Goal: Information Seeking & Learning: Learn about a topic

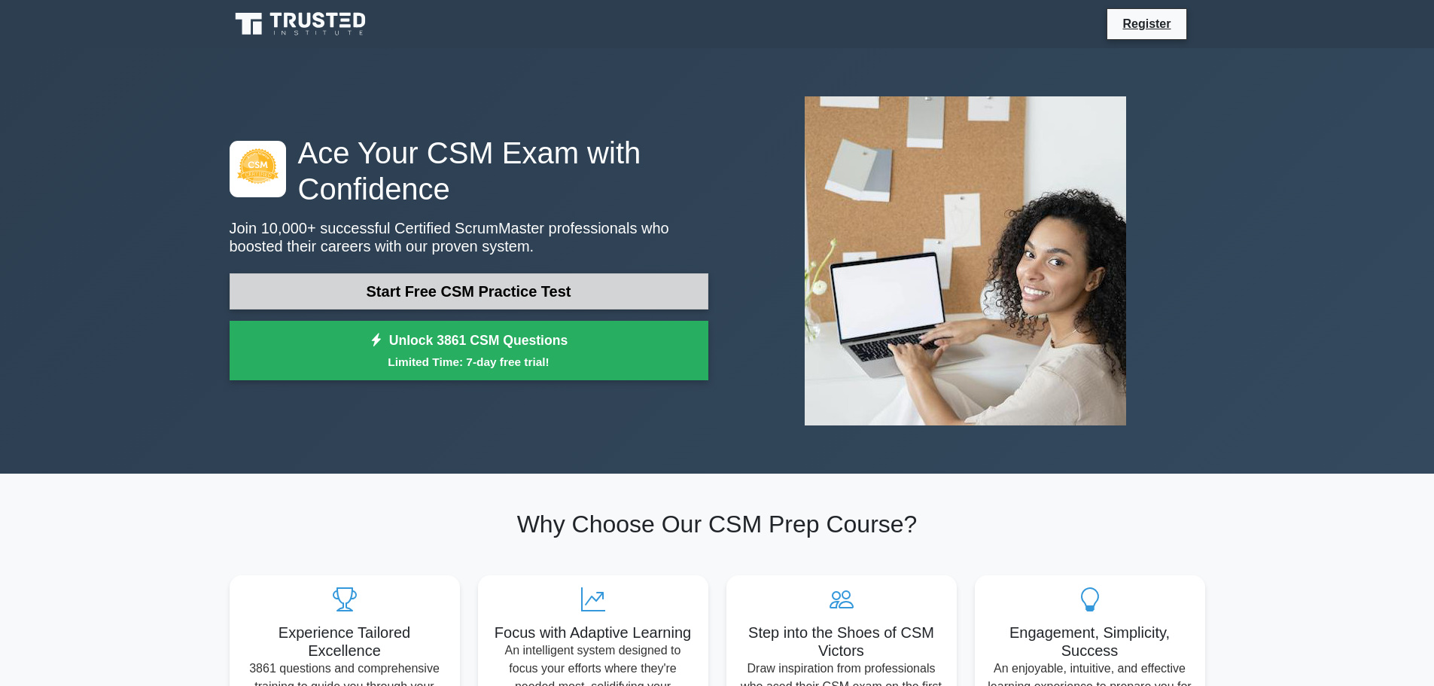
click at [593, 292] on link "Start Free CSM Practice Test" at bounding box center [469, 291] width 479 height 36
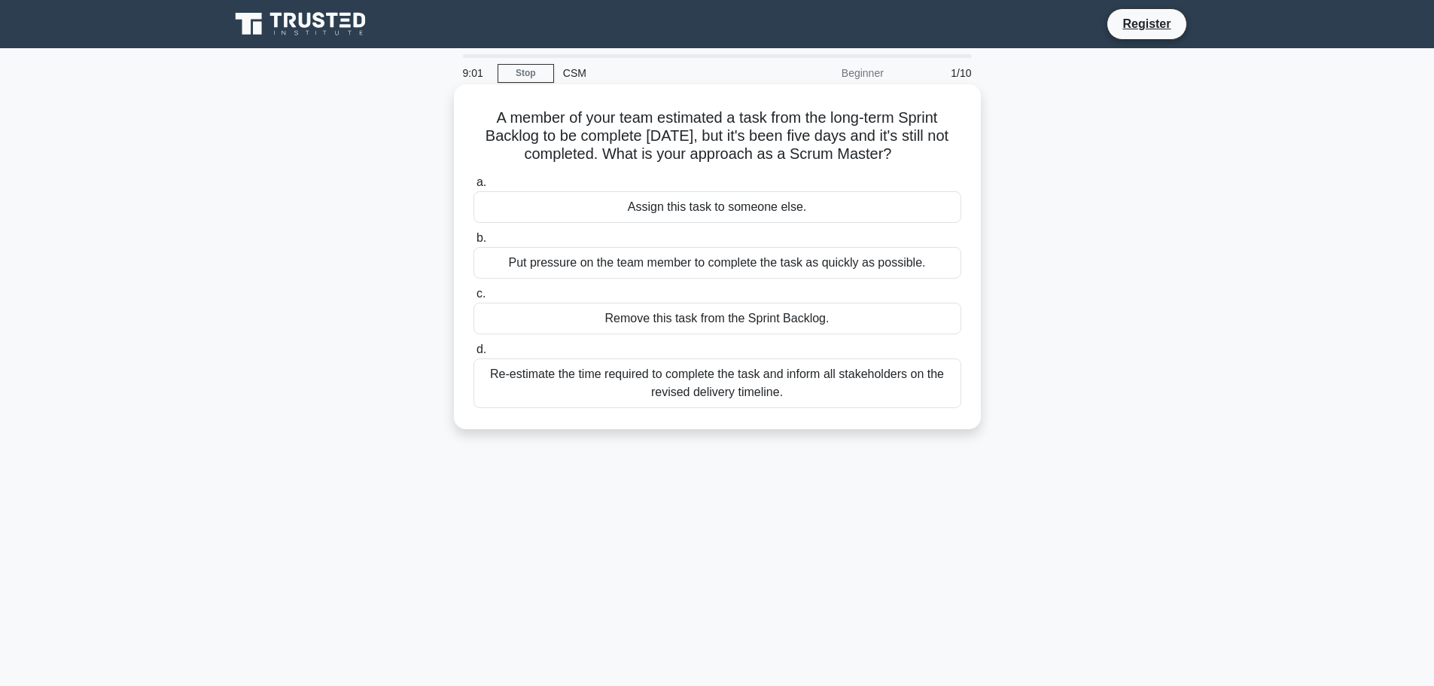
click at [727, 379] on div "Re-estimate the time required to complete the task and inform all stakeholders …" at bounding box center [717, 383] width 488 height 50
click at [473, 354] on input "d. Re-estimate the time required to complete the task and inform all stakeholde…" at bounding box center [473, 350] width 0 height 10
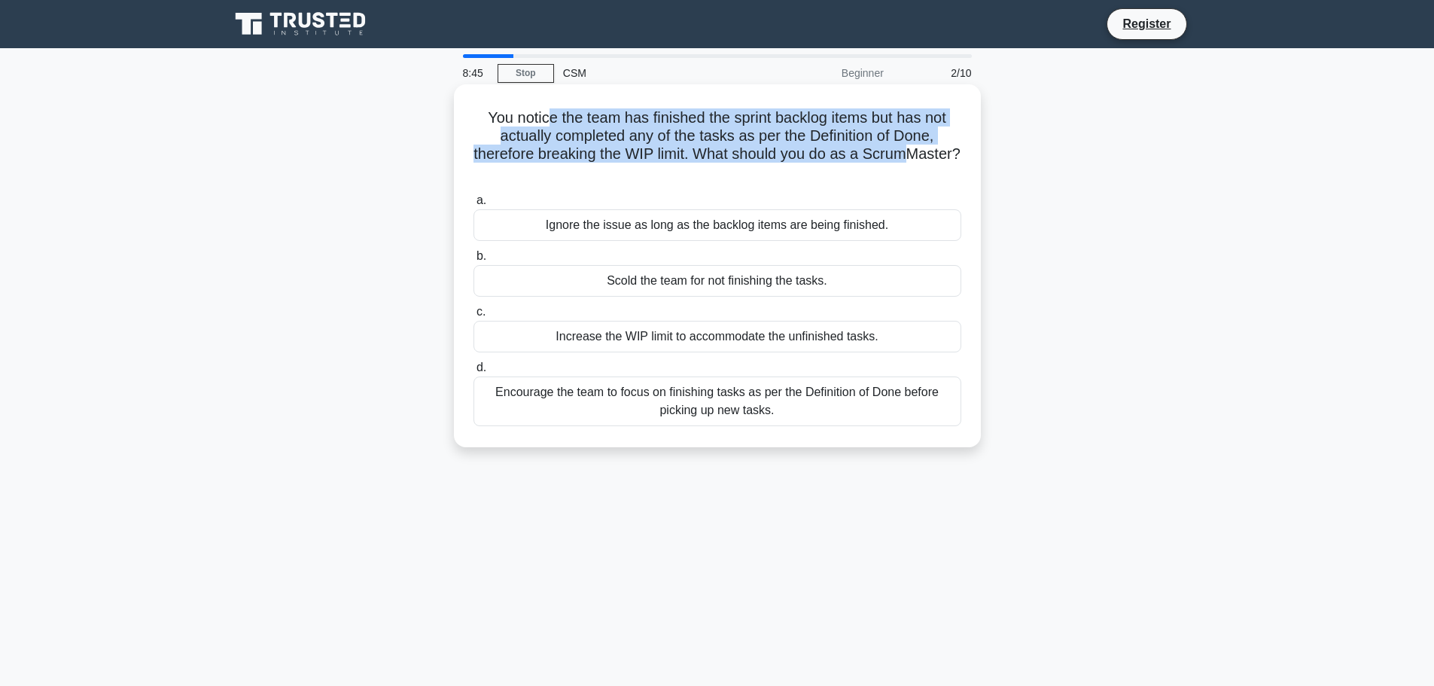
drag, startPoint x: 544, startPoint y: 118, endPoint x: 704, endPoint y: 167, distance: 167.6
click at [704, 167] on h5 "You notice the team has finished the sprint backlog items but has not actually …" at bounding box center [717, 145] width 491 height 74
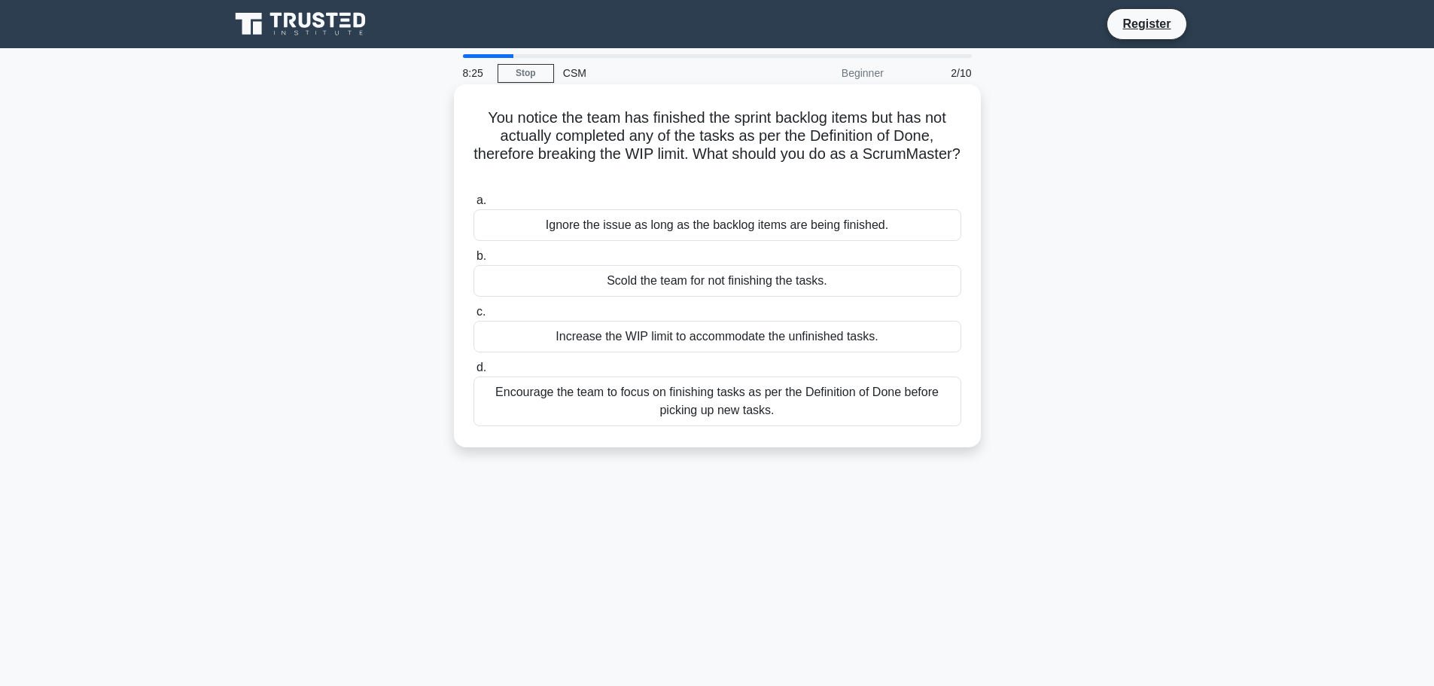
click at [798, 410] on div "Encourage the team to focus on finishing tasks as per the Definition of Done be…" at bounding box center [717, 401] width 488 height 50
click at [473, 373] on input "d. Encourage the team to focus on finishing tasks as per the Definition of Done…" at bounding box center [473, 368] width 0 height 10
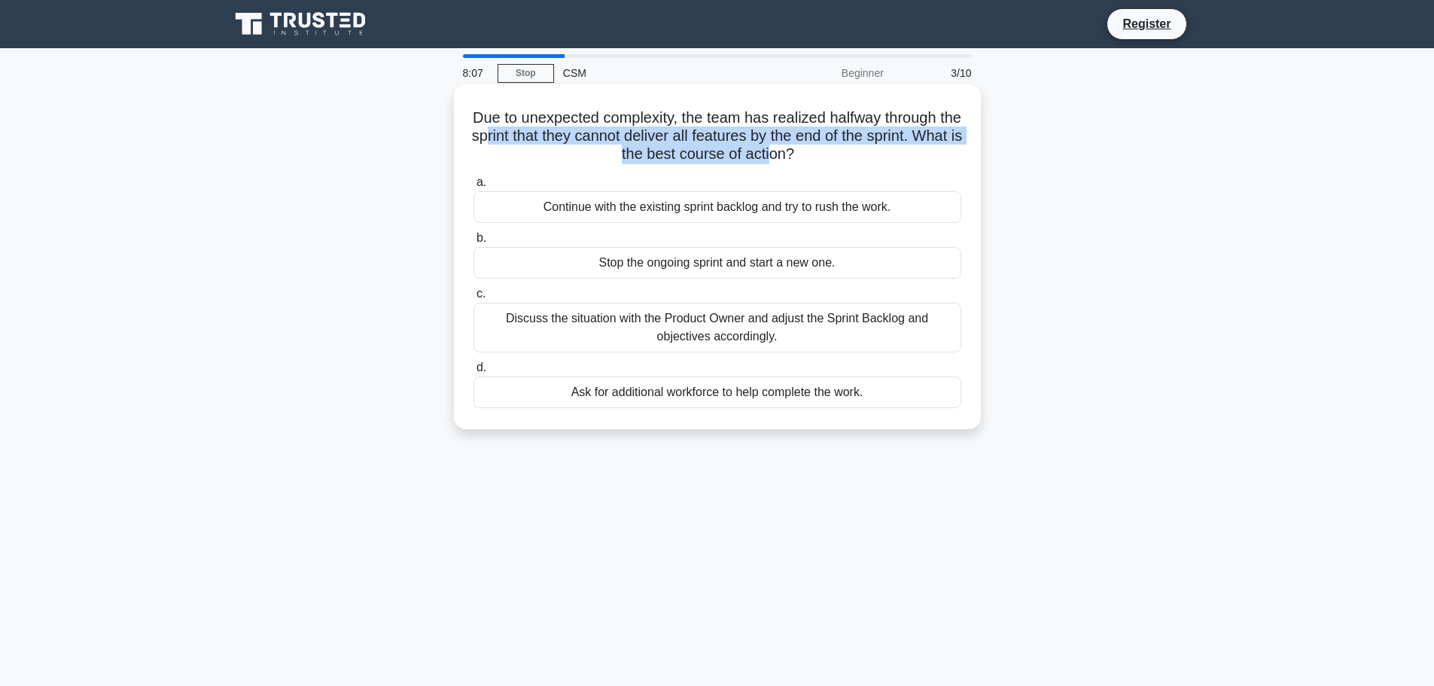
drag, startPoint x: 523, startPoint y: 137, endPoint x: 799, endPoint y: 163, distance: 276.7
click at [799, 163] on h5 "Due to unexpected complexity, the team has realized halfway through the sprint …" at bounding box center [717, 136] width 491 height 56
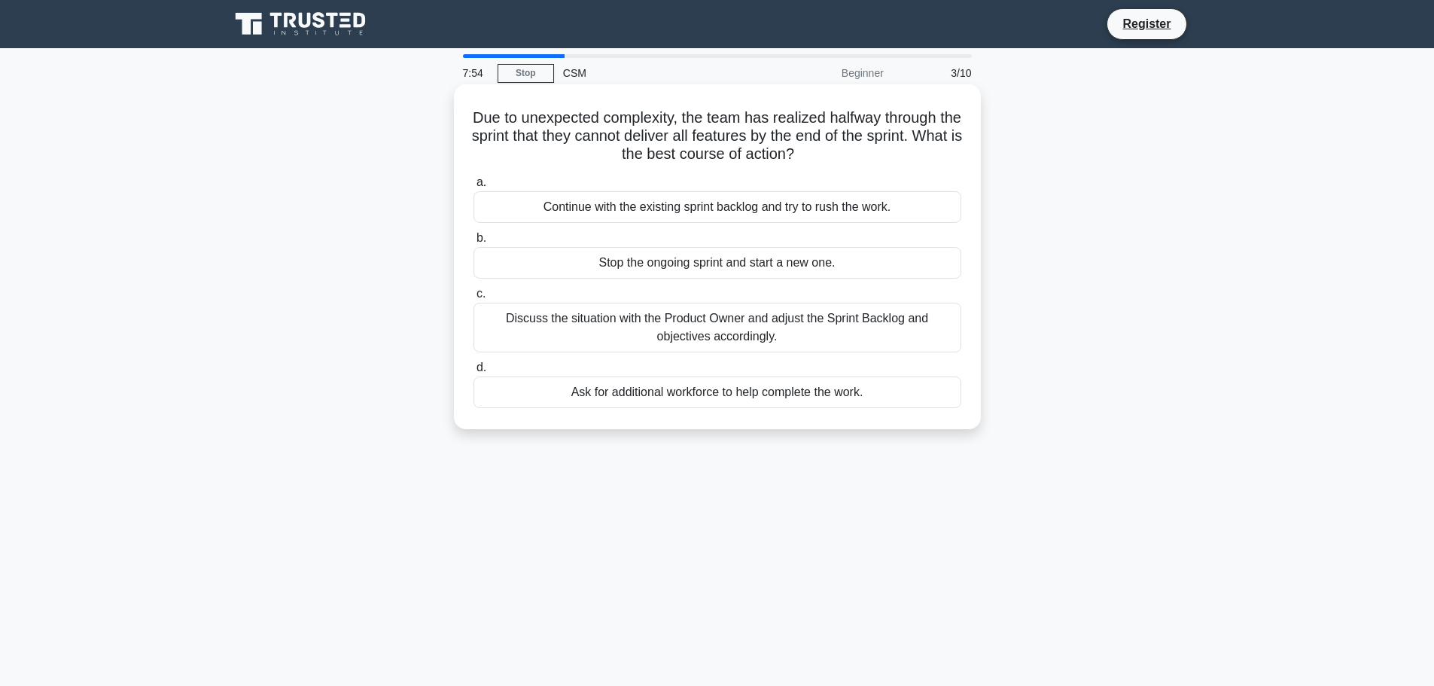
click at [820, 324] on div "Discuss the situation with the Product Owner and adjust the Sprint Backlog and …" at bounding box center [717, 328] width 488 height 50
click at [473, 299] on input "c. Discuss the situation with the Product Owner and adjust the Sprint Backlog a…" at bounding box center [473, 294] width 0 height 10
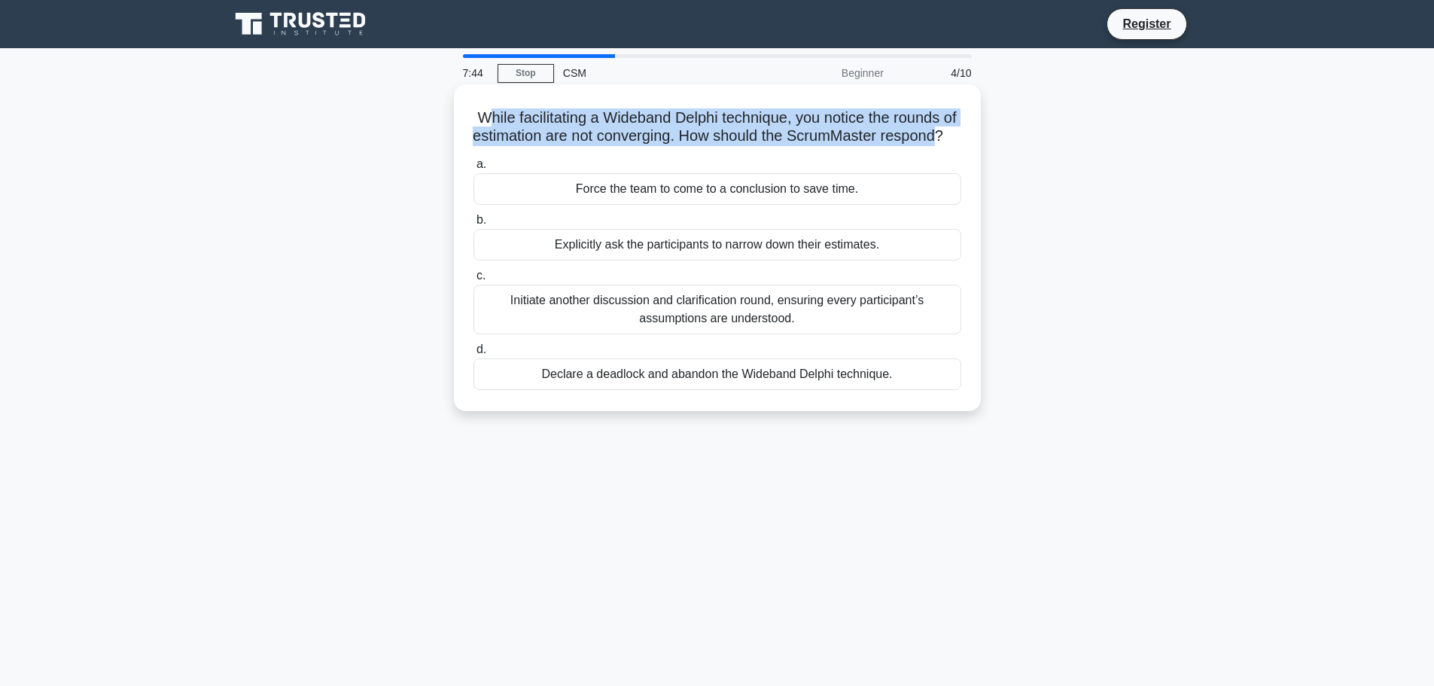
drag, startPoint x: 488, startPoint y: 120, endPoint x: 720, endPoint y: 146, distance: 233.2
click at [723, 146] on h5 "While facilitating a Wideband Delphi technique, you notice the rounds of estima…" at bounding box center [717, 127] width 491 height 38
click at [501, 111] on h5 "While facilitating a Wideband Delphi technique, you notice the rounds of estima…" at bounding box center [717, 127] width 491 height 38
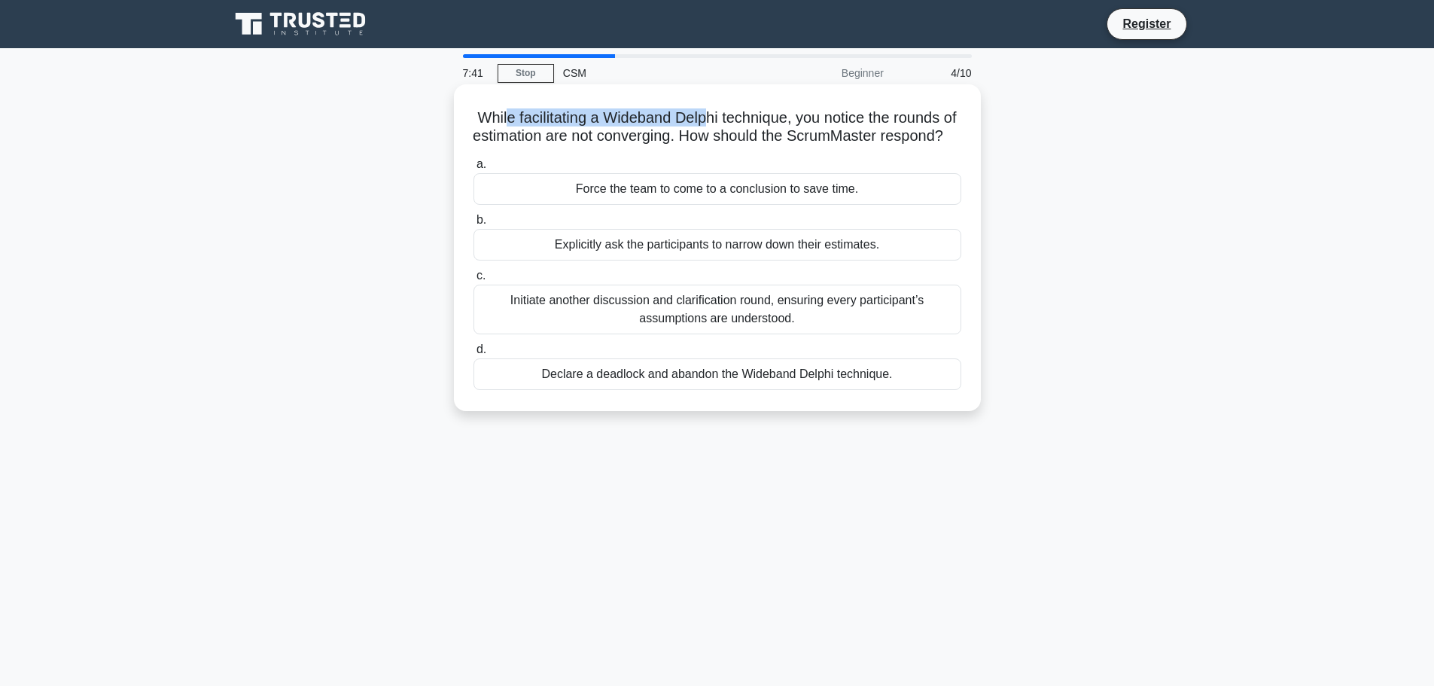
drag, startPoint x: 516, startPoint y: 112, endPoint x: 719, endPoint y: 103, distance: 203.4
click at [719, 103] on div "While facilitating a Wideband Delphi technique, you notice the rounds of estima…" at bounding box center [717, 247] width 515 height 315
click at [713, 111] on h5 "While facilitating a Wideband Delphi technique, you notice the rounds of estima…" at bounding box center [717, 127] width 491 height 38
drag, startPoint x: 603, startPoint y: 118, endPoint x: 732, endPoint y: 115, distance: 128.7
click at [732, 115] on h5 "While facilitating a Wideband Delphi technique, you notice the rounds of estima…" at bounding box center [717, 127] width 491 height 38
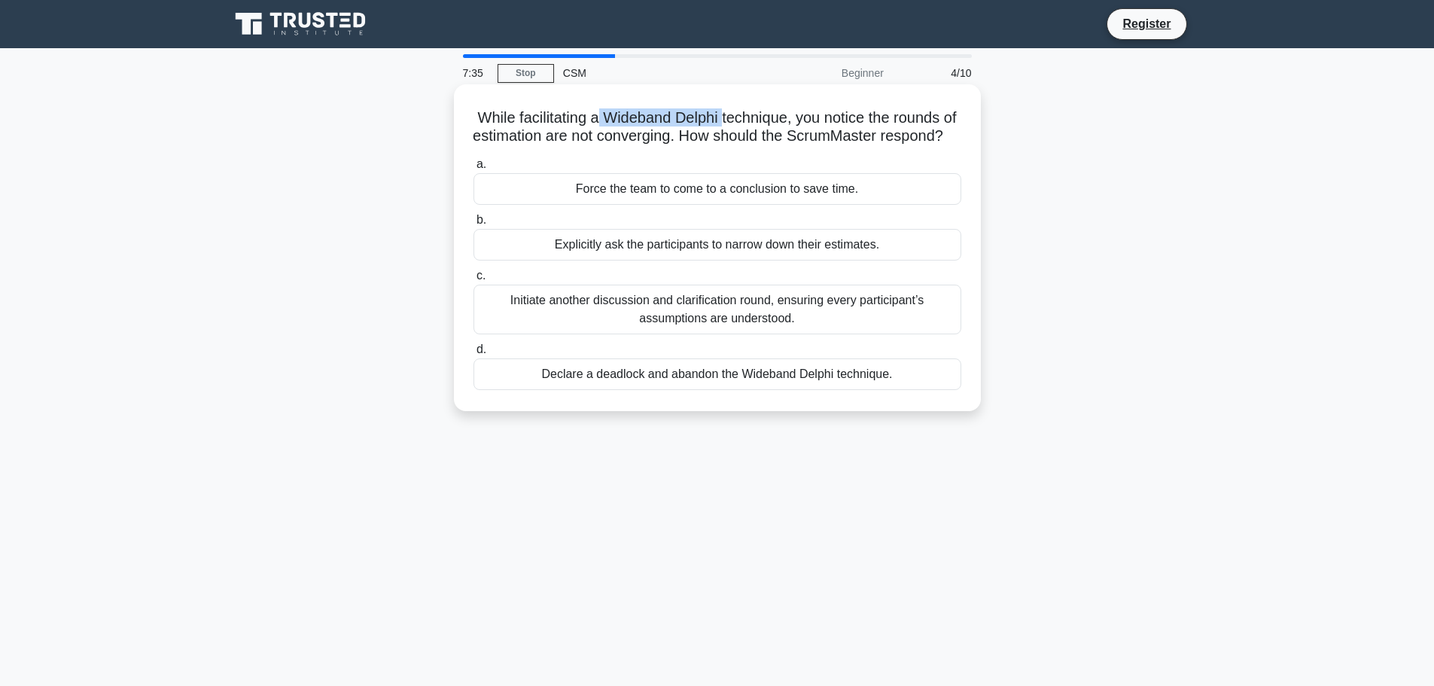
copy h5 "Wideband Delphi"
click at [774, 260] on div "Explicitly ask the participants to narrow down their estimates." at bounding box center [717, 245] width 488 height 32
click at [473, 225] on input "b. Explicitly ask the participants to narrow down their estimates." at bounding box center [473, 220] width 0 height 10
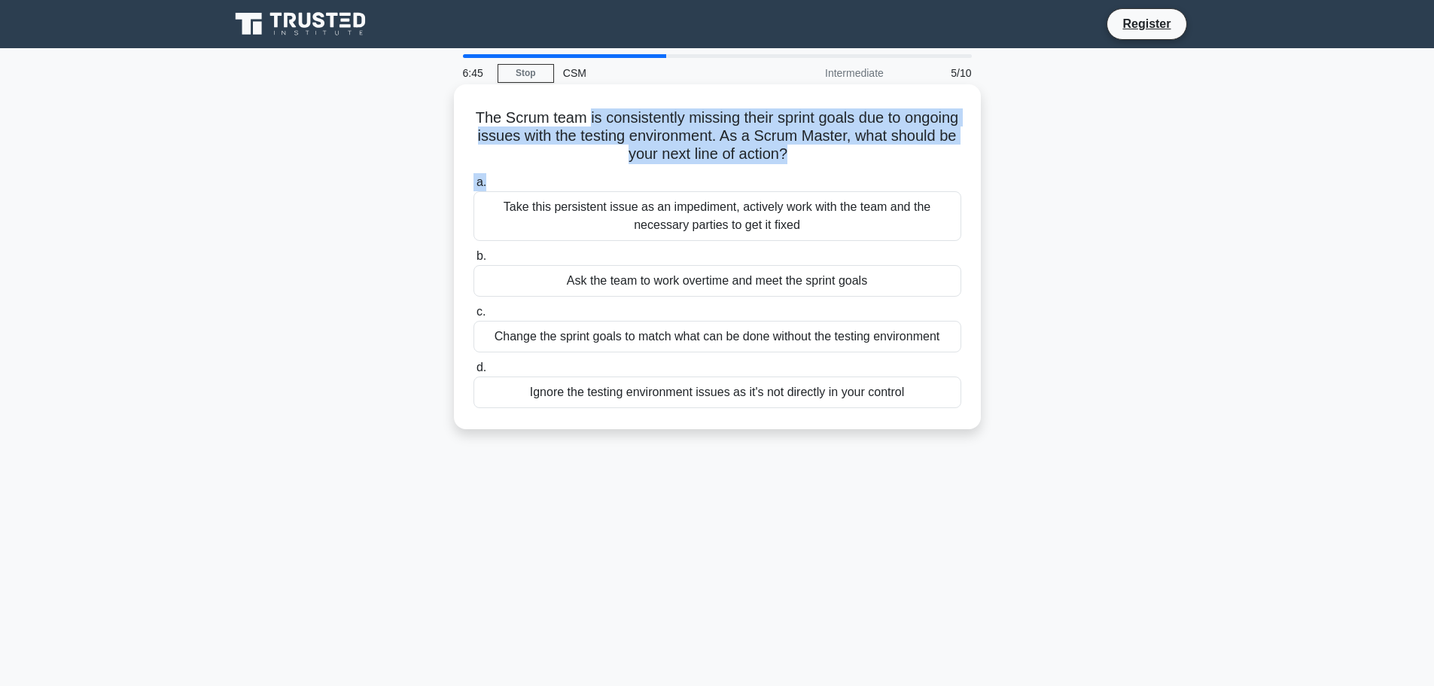
drag, startPoint x: 632, startPoint y: 125, endPoint x: 690, endPoint y: 168, distance: 72.1
click at [690, 168] on div "The Scrum team is consistently missing their sprint goals due to ongoing issues…" at bounding box center [717, 256] width 515 height 333
click at [653, 122] on h5 "The Scrum team is consistently missing their sprint goals due to ongoing issues…" at bounding box center [717, 136] width 491 height 56
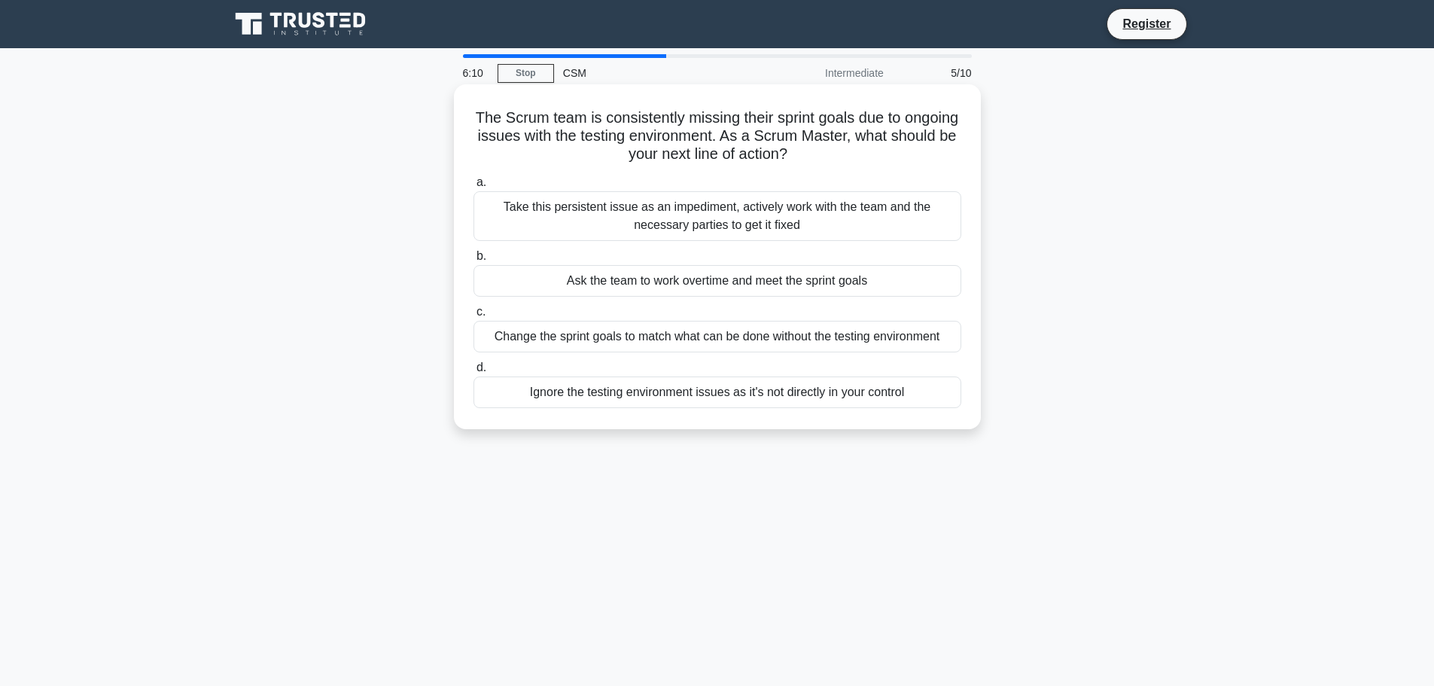
click at [872, 208] on div "Take this persistent issue as an impediment, actively work with the team and th…" at bounding box center [717, 216] width 488 height 50
click at [473, 187] on input "a. Take this persistent issue as an impediment, actively work with the team and…" at bounding box center [473, 183] width 0 height 10
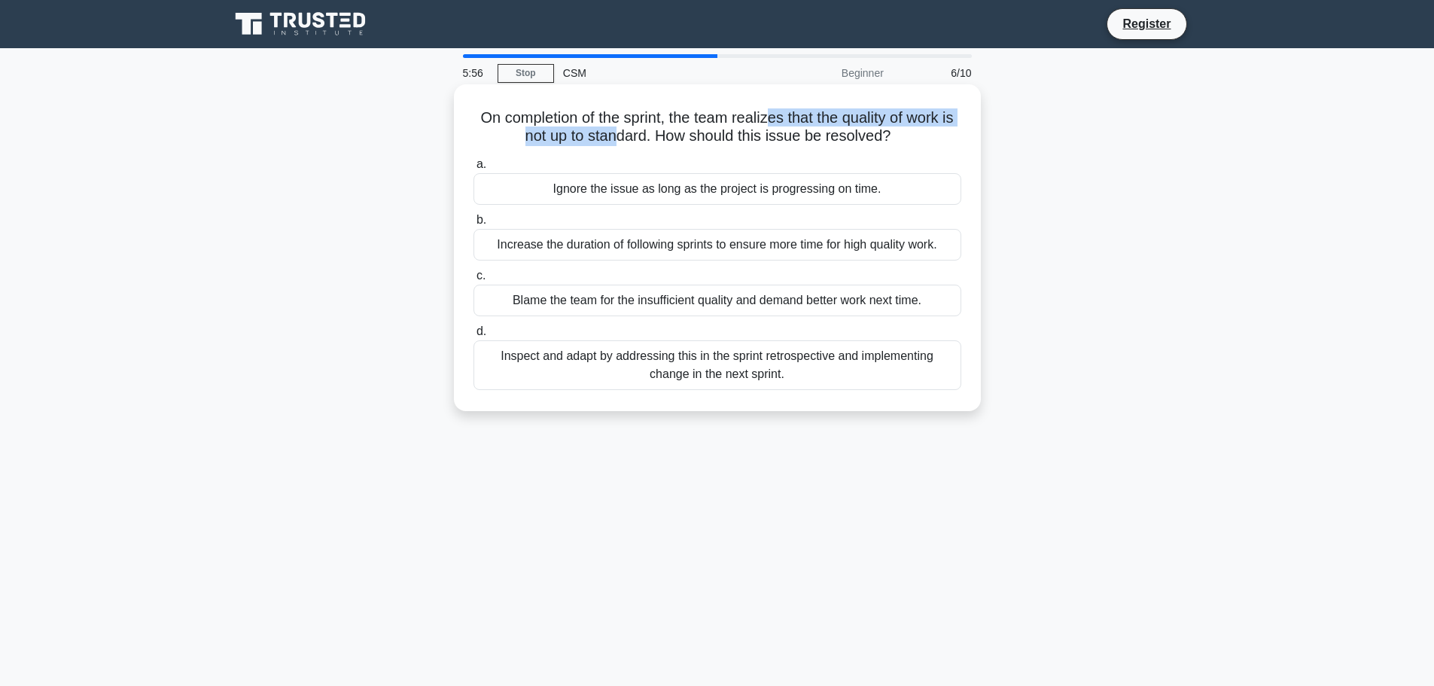
drag, startPoint x: 775, startPoint y: 119, endPoint x: 625, endPoint y: 129, distance: 150.1
click at [625, 129] on h5 "On completion of the sprint, the team realizes that the quality of work is not …" at bounding box center [717, 127] width 491 height 38
drag, startPoint x: 751, startPoint y: 118, endPoint x: 602, endPoint y: 138, distance: 150.4
click at [602, 138] on h5 "On completion of the sprint, the team realizes that the quality of work is not …" at bounding box center [717, 127] width 491 height 38
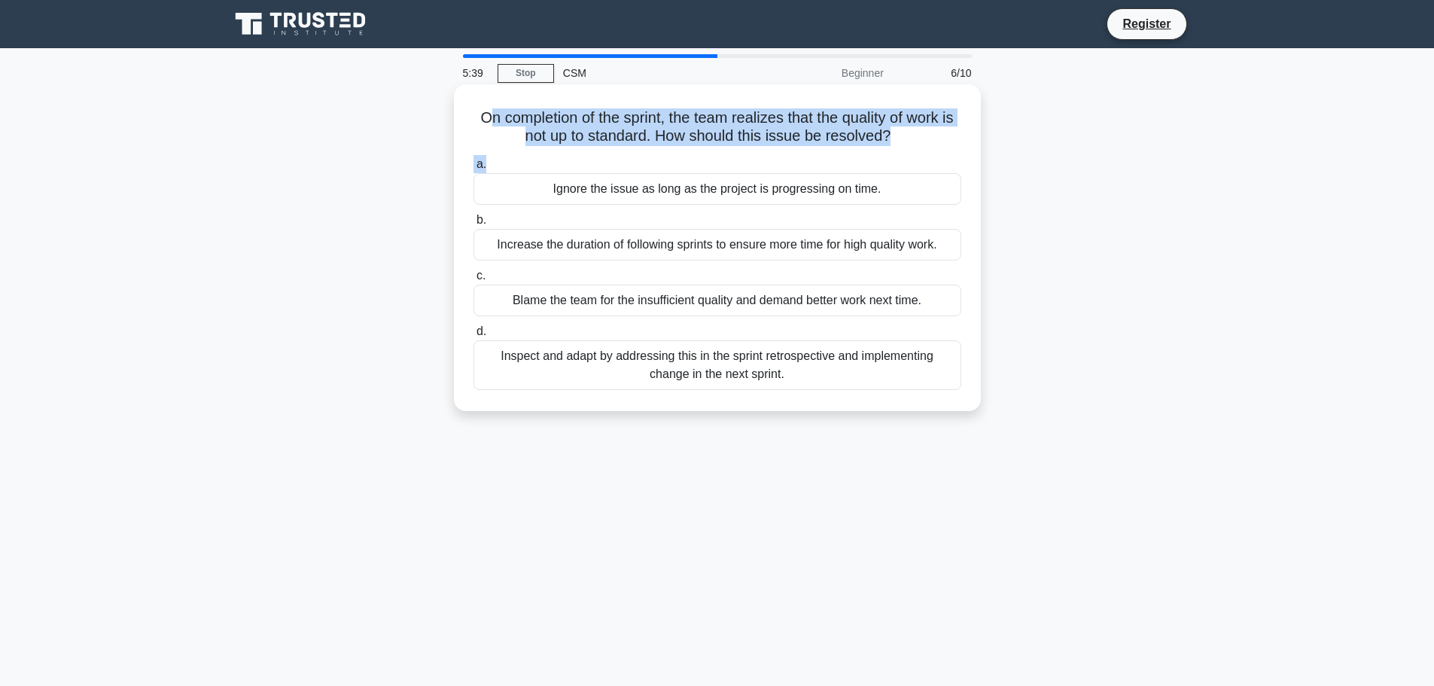
drag, startPoint x: 484, startPoint y: 115, endPoint x: 659, endPoint y: 154, distance: 179.5
click at [659, 154] on div "On completion of the sprint, the team realizes that the quality of work is not …" at bounding box center [717, 247] width 515 height 315
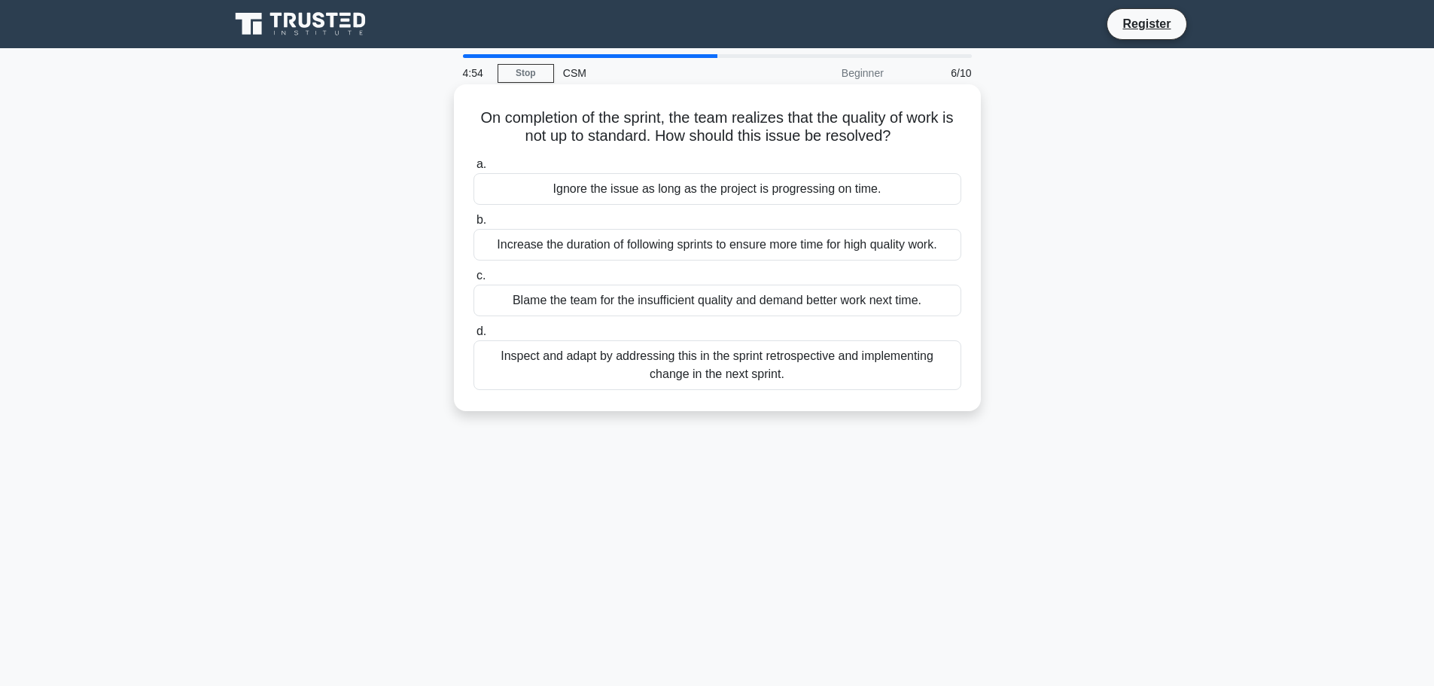
click at [805, 364] on div "Inspect and adapt by addressing this in the sprint retrospective and implementi…" at bounding box center [717, 365] width 488 height 50
click at [473, 336] on input "d. Inspect and adapt by addressing this in the sprint retrospective and impleme…" at bounding box center [473, 332] width 0 height 10
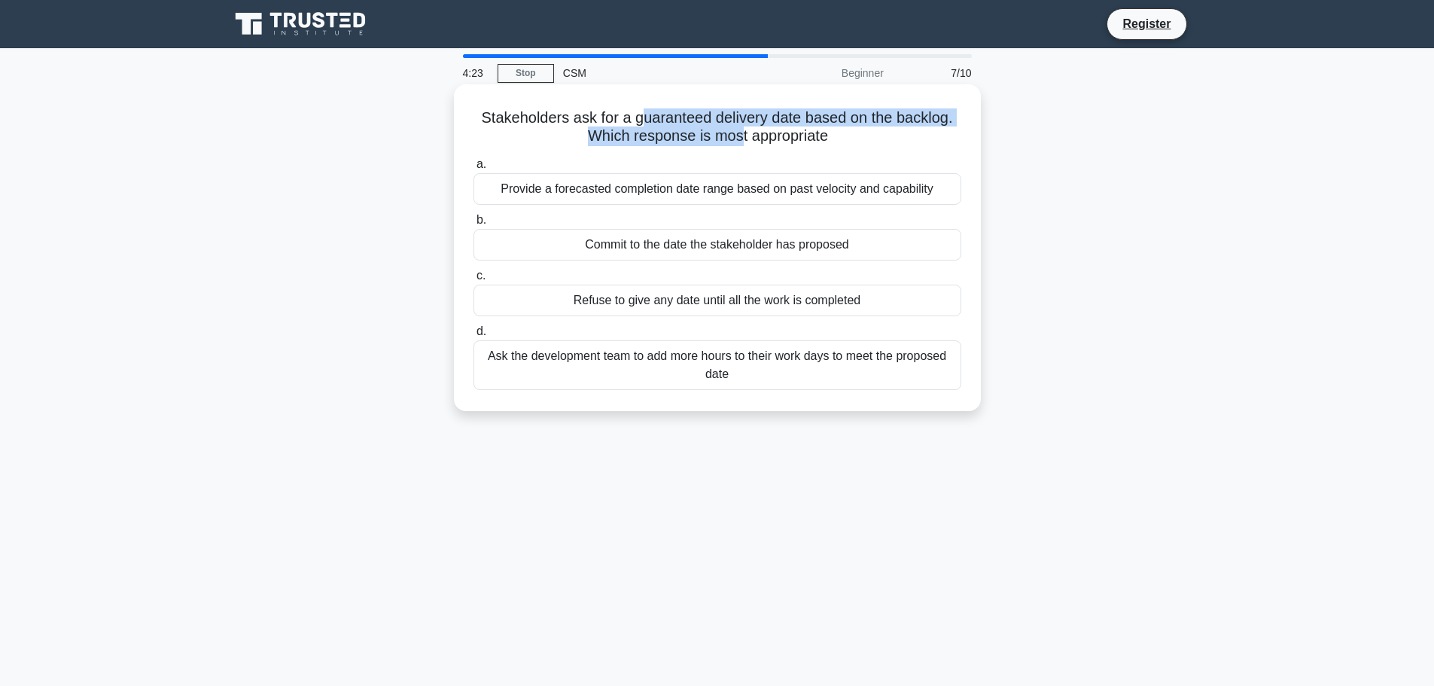
drag, startPoint x: 639, startPoint y: 122, endPoint x: 738, endPoint y: 142, distance: 101.4
click at [738, 142] on h5 "Stakeholders ask for a guaranteed delivery date based on the backlog. Which res…" at bounding box center [717, 127] width 491 height 38
click at [783, 193] on div "Provide a forecasted completion date range based on past velocity and capability" at bounding box center [717, 189] width 488 height 32
click at [473, 169] on input "a. Provide a forecasted completion date range based on past velocity and capabi…" at bounding box center [473, 165] width 0 height 10
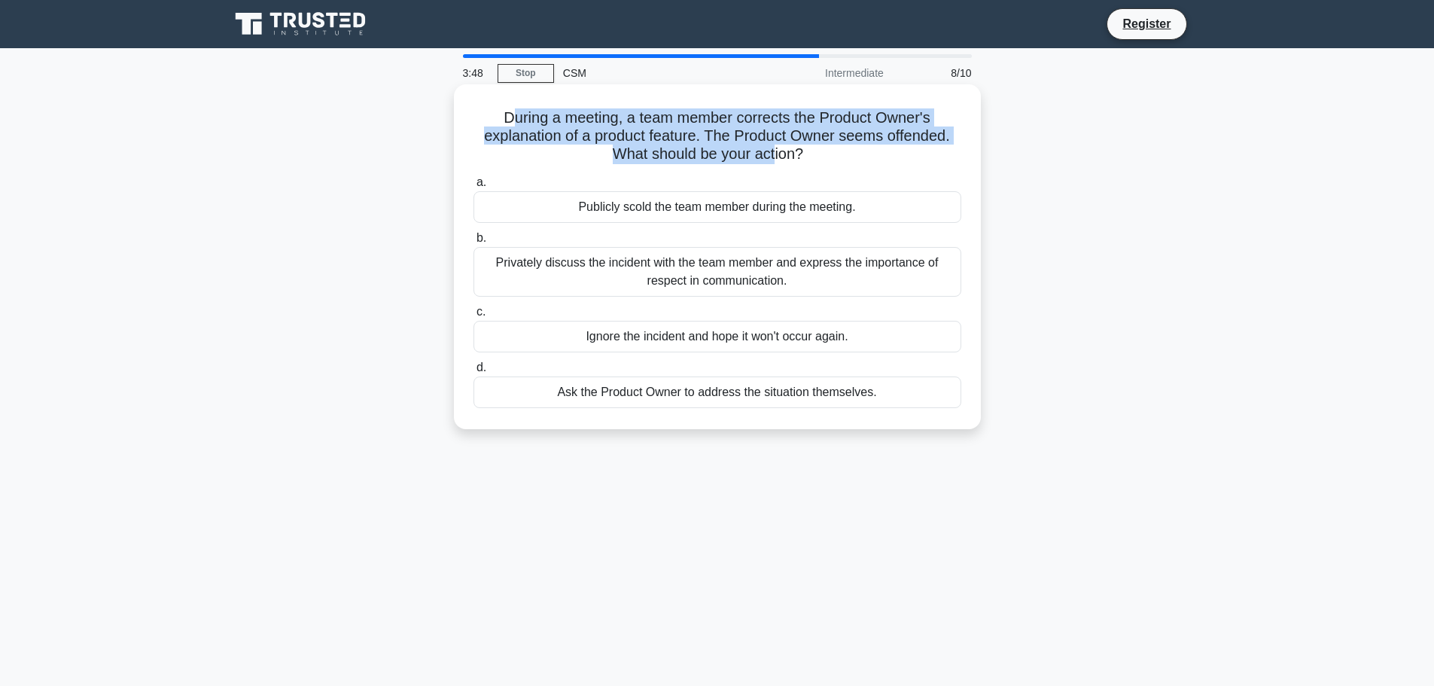
drag, startPoint x: 508, startPoint y: 125, endPoint x: 773, endPoint y: 158, distance: 267.0
click at [773, 158] on h5 "During a meeting, a team member corrects the Product Owner's explanation of a p…" at bounding box center [717, 136] width 491 height 56
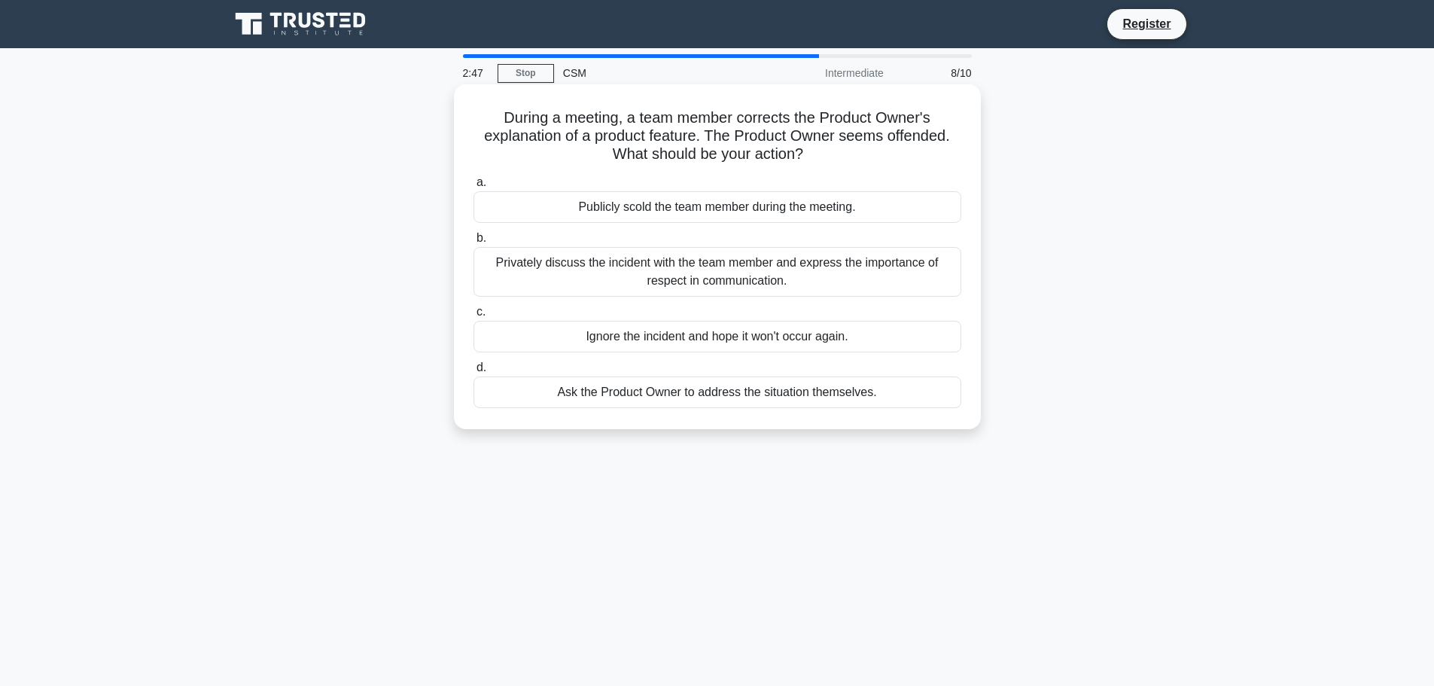
click at [694, 276] on div "Privately discuss the incident with the team member and express the importance …" at bounding box center [717, 272] width 488 height 50
click at [473, 243] on input "b. Privately discuss the incident with the team member and express the importan…" at bounding box center [473, 238] width 0 height 10
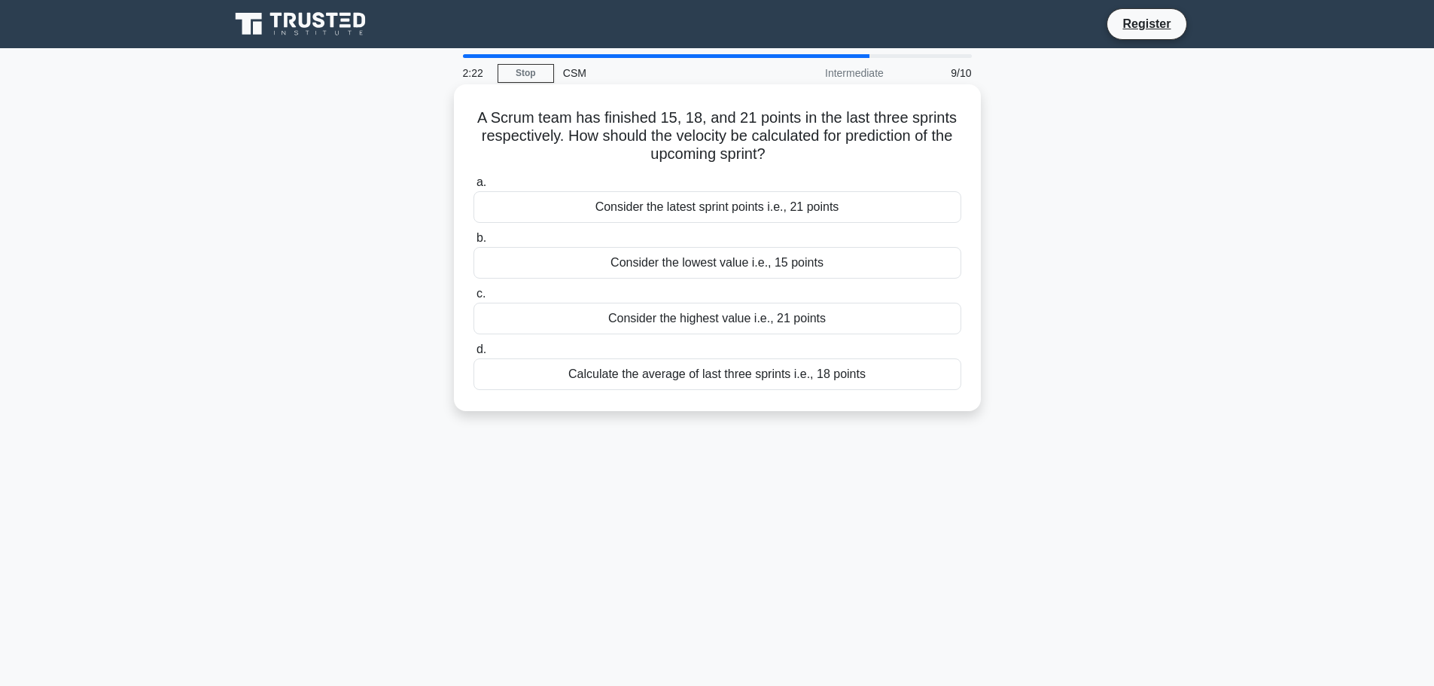
click at [749, 373] on div "Calculate the average of last three sprints i.e., 18 points" at bounding box center [717, 374] width 488 height 32
click at [473, 354] on input "d. Calculate the average of last three sprints i.e., 18 points" at bounding box center [473, 350] width 0 height 10
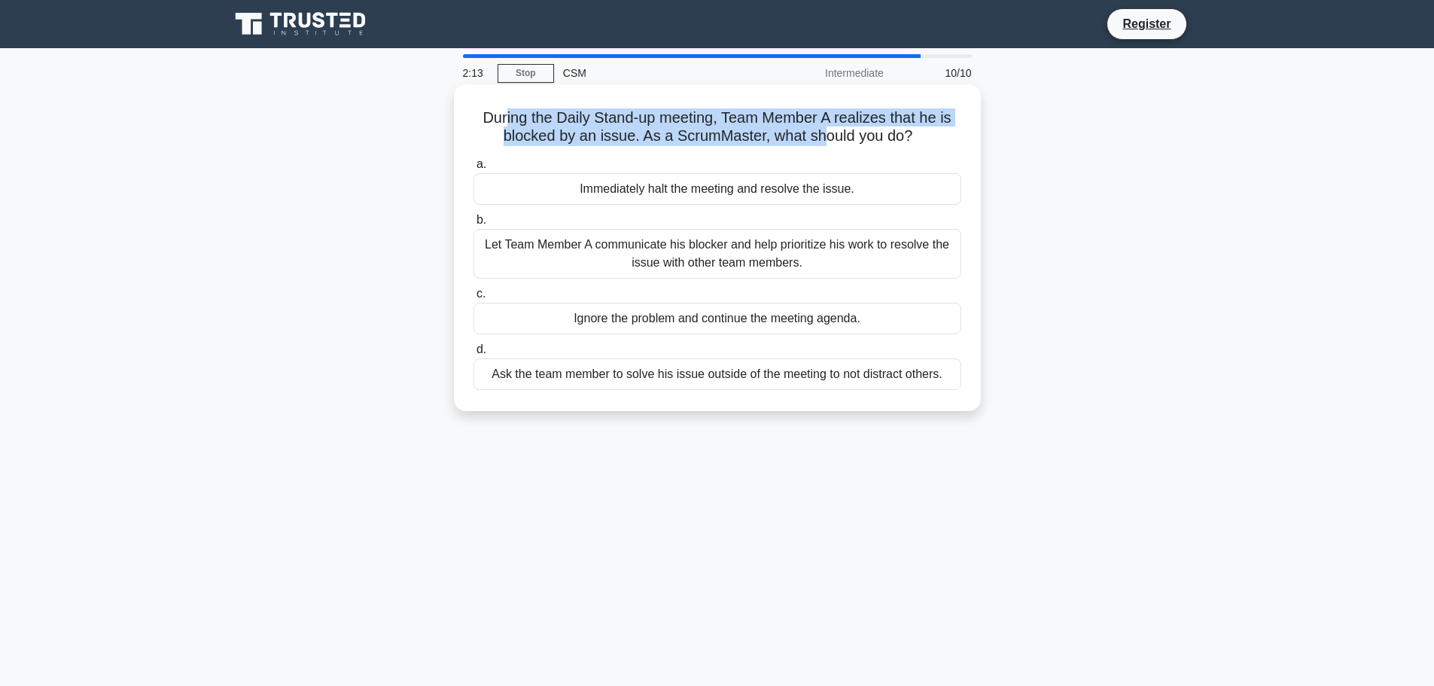
drag, startPoint x: 501, startPoint y: 117, endPoint x: 820, endPoint y: 135, distance: 319.7
click at [820, 135] on h5 "During the Daily Stand-up meeting, Team Member A realizes that he is blocked by…" at bounding box center [717, 127] width 491 height 38
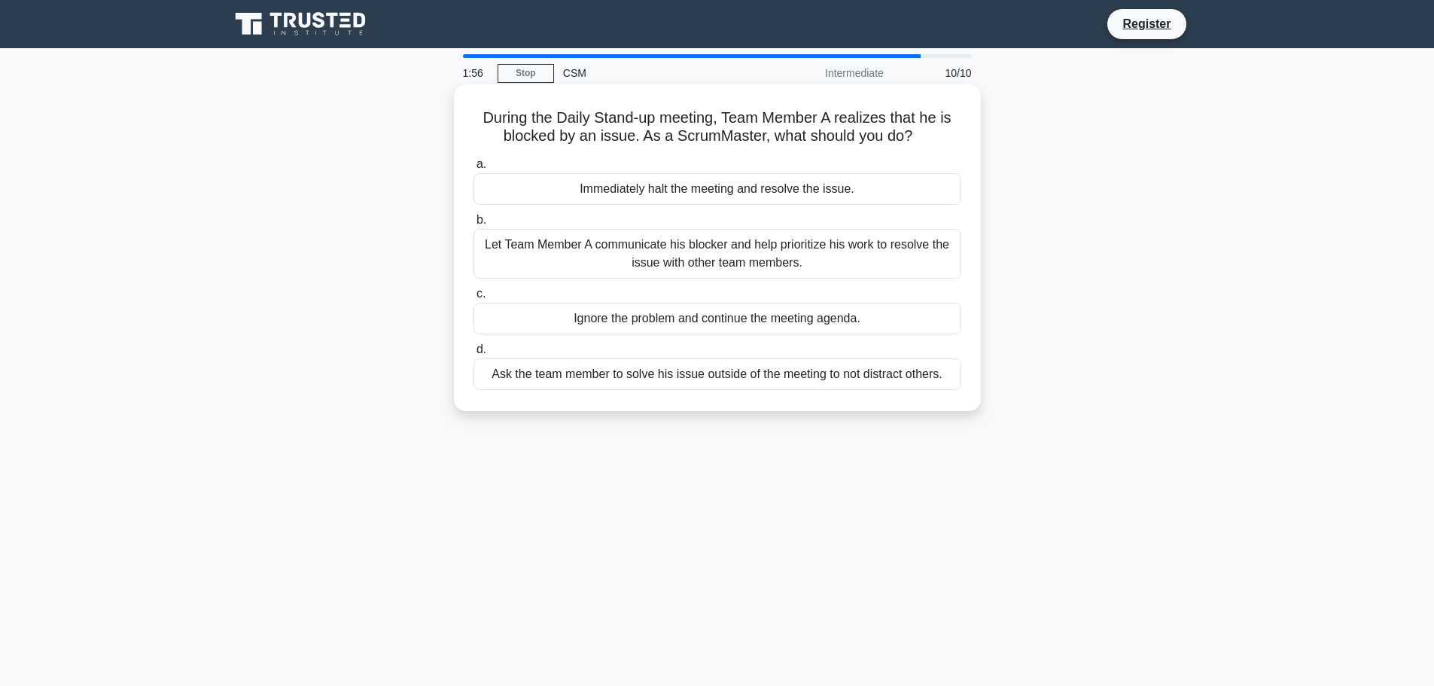
click at [765, 259] on div "Let Team Member A communicate his blocker and help prioritize his work to resol…" at bounding box center [717, 254] width 488 height 50
click at [473, 225] on input "b. Let Team Member A communicate his blocker and help prioritize his work to re…" at bounding box center [473, 220] width 0 height 10
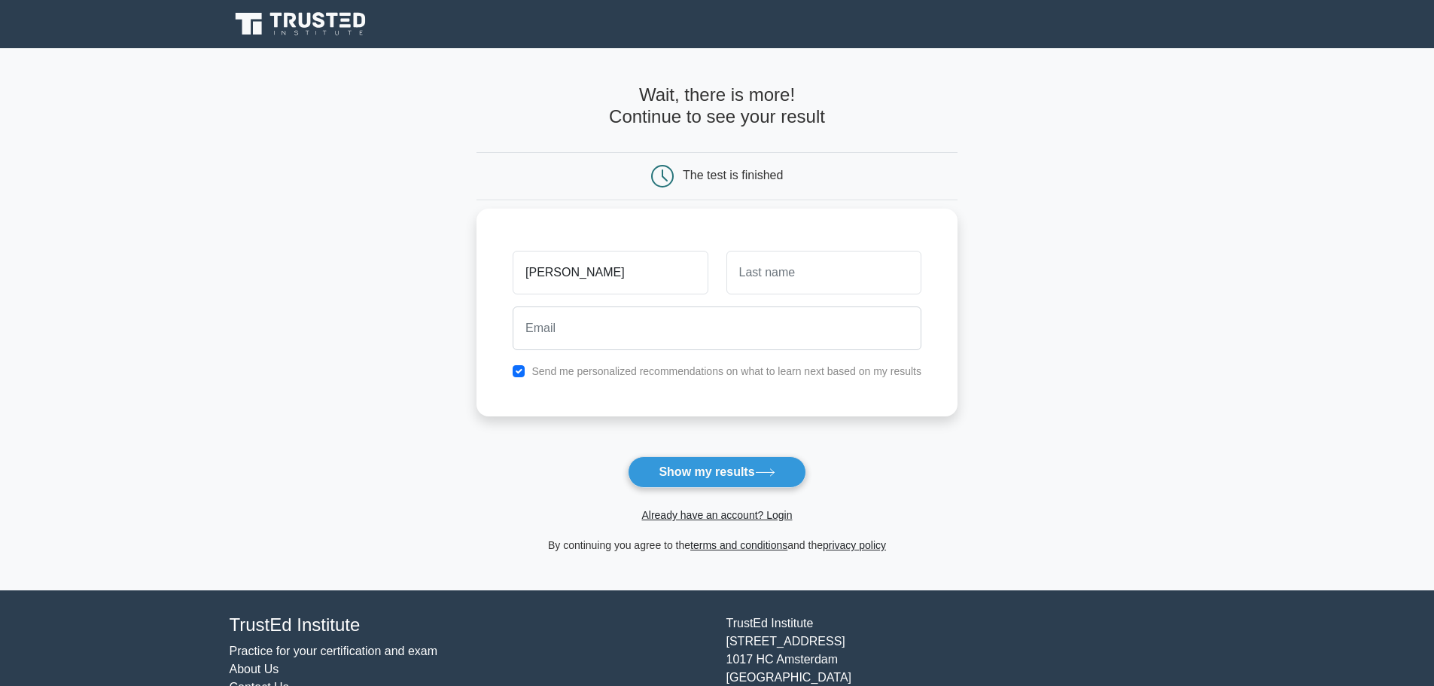
type input "[PERSON_NAME]"
type input "Wallace"
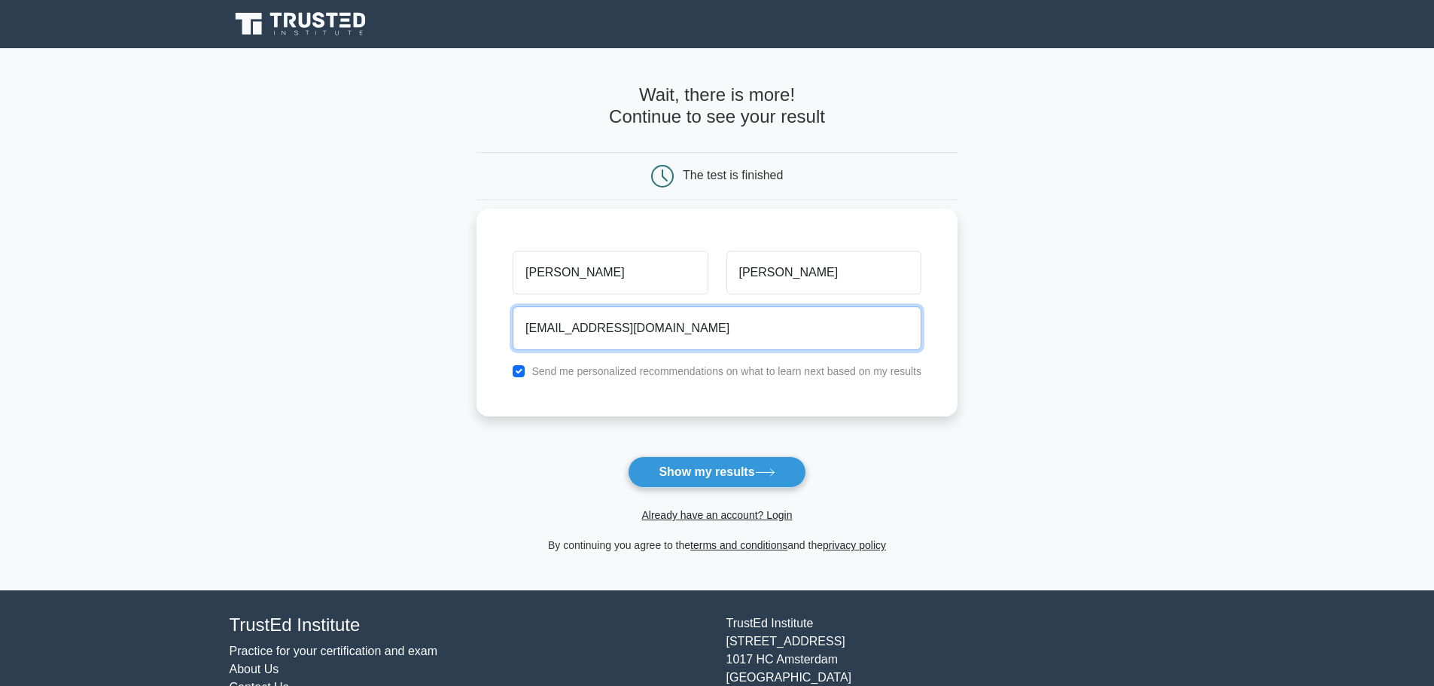
type input "peterthomaswallace@gmail.com"
click at [653, 368] on label "Send me personalized recommendations on what to learn next based on my results" at bounding box center [726, 371] width 390 height 12
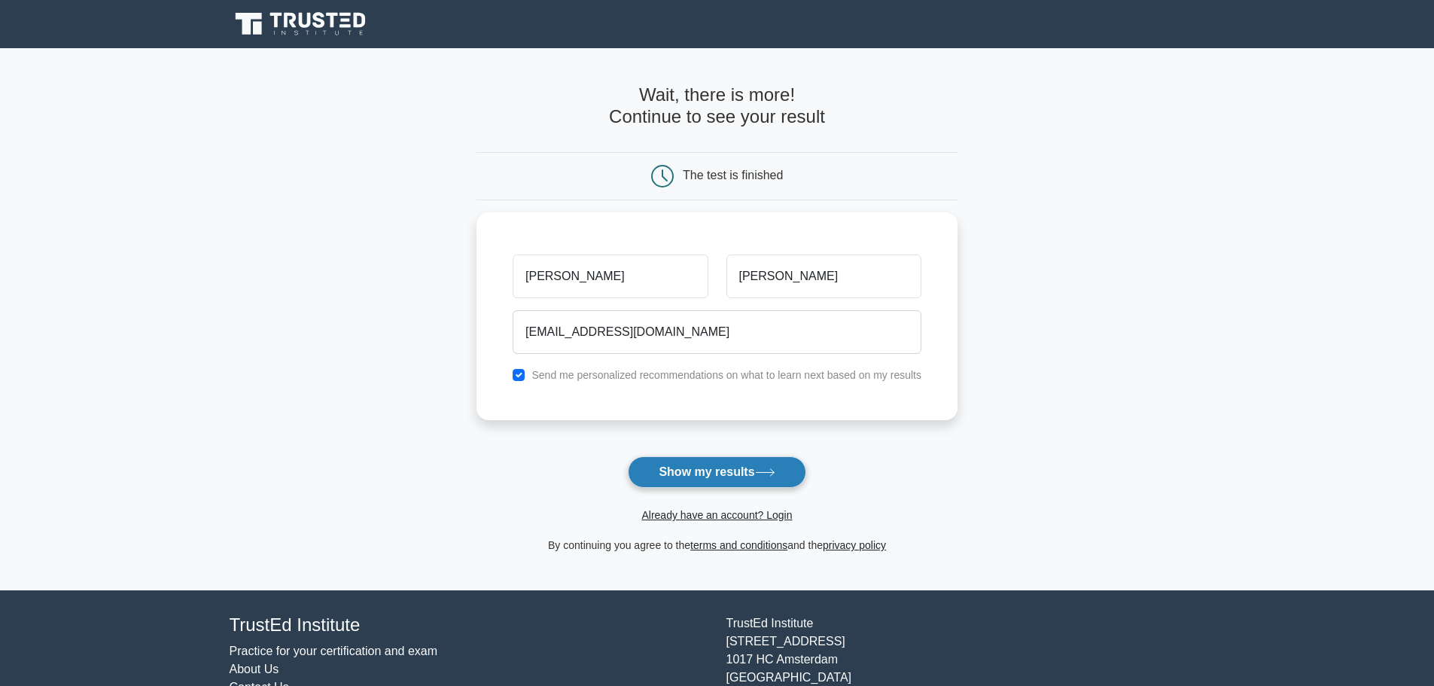
click at [707, 473] on button "Show my results" at bounding box center [717, 472] width 178 height 32
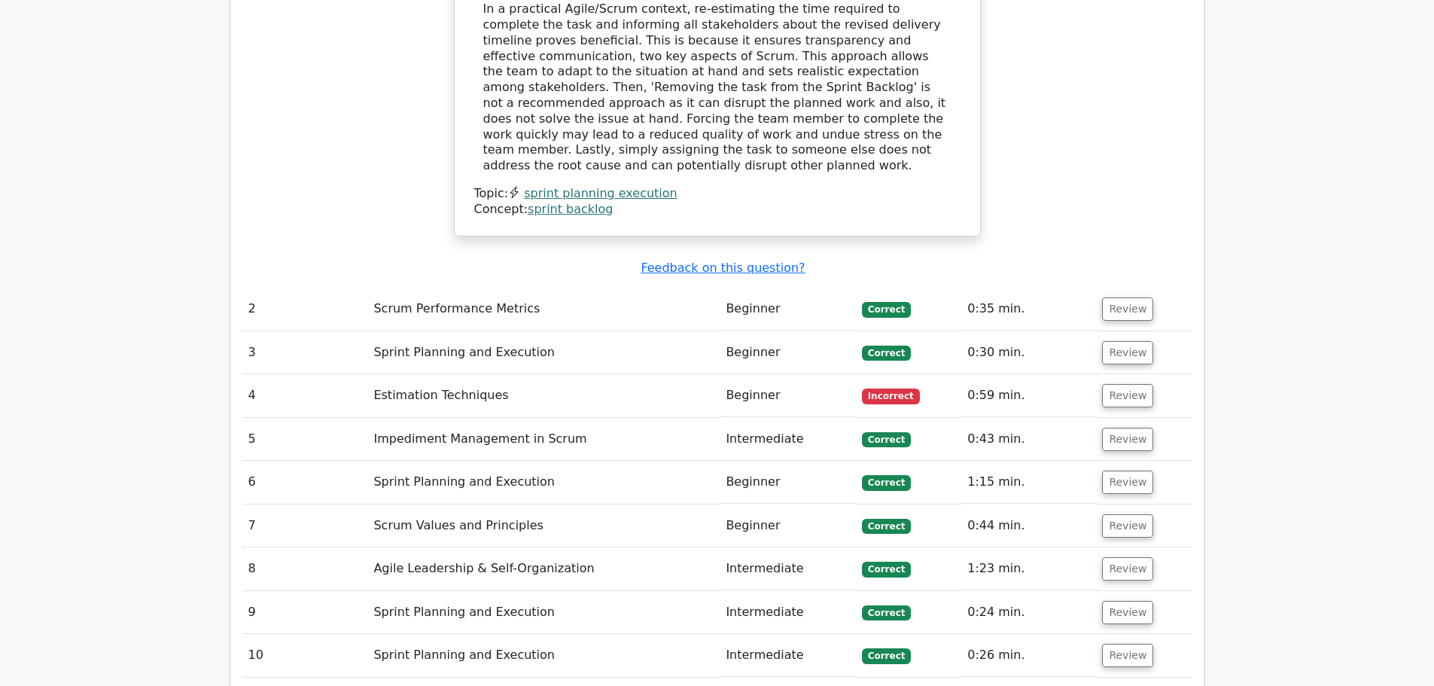
scroll to position [1581, 0]
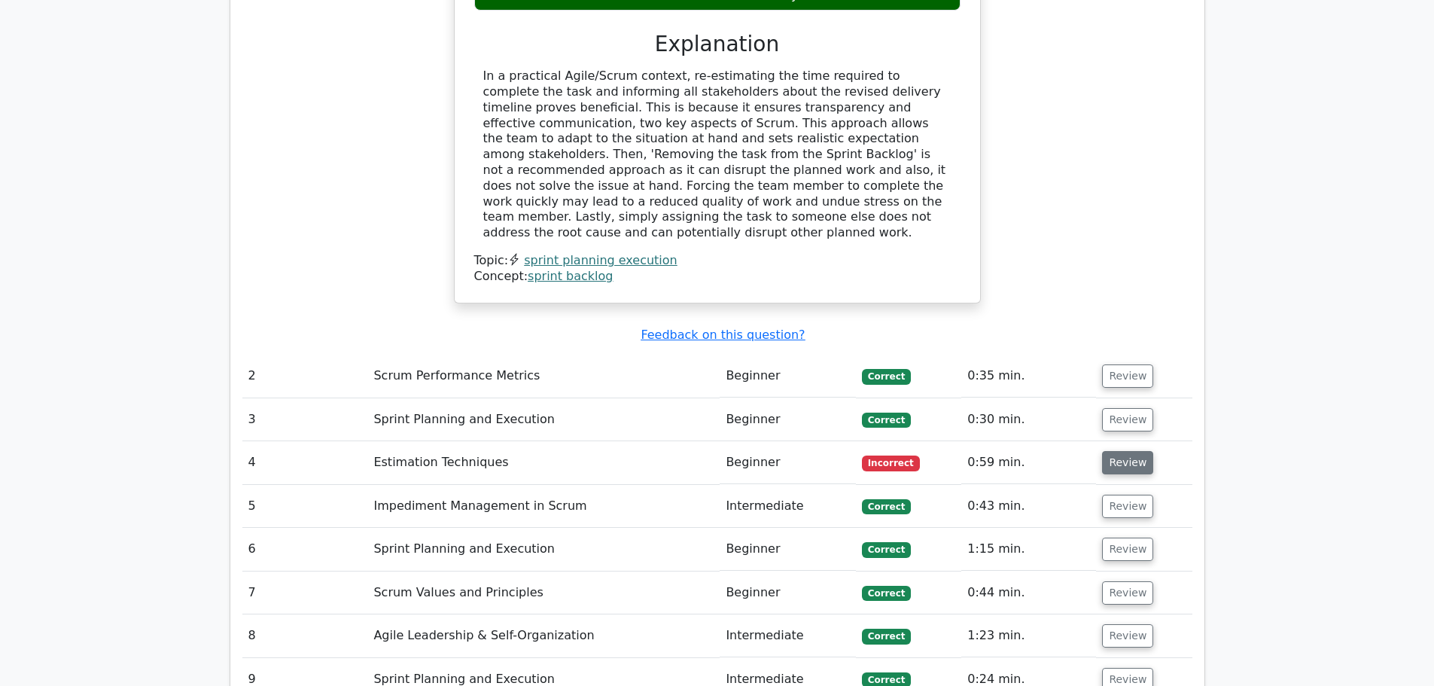
click at [1118, 451] on button "Review" at bounding box center [1127, 462] width 51 height 23
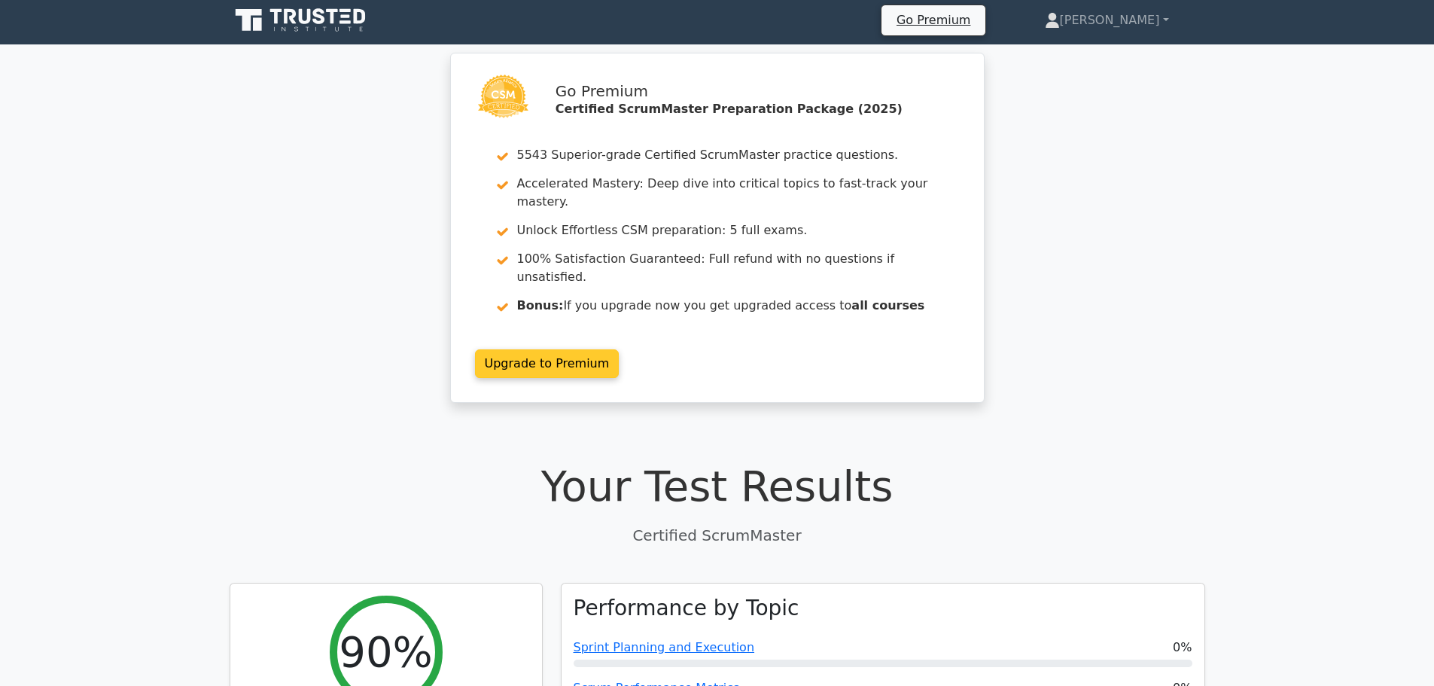
scroll to position [0, 0]
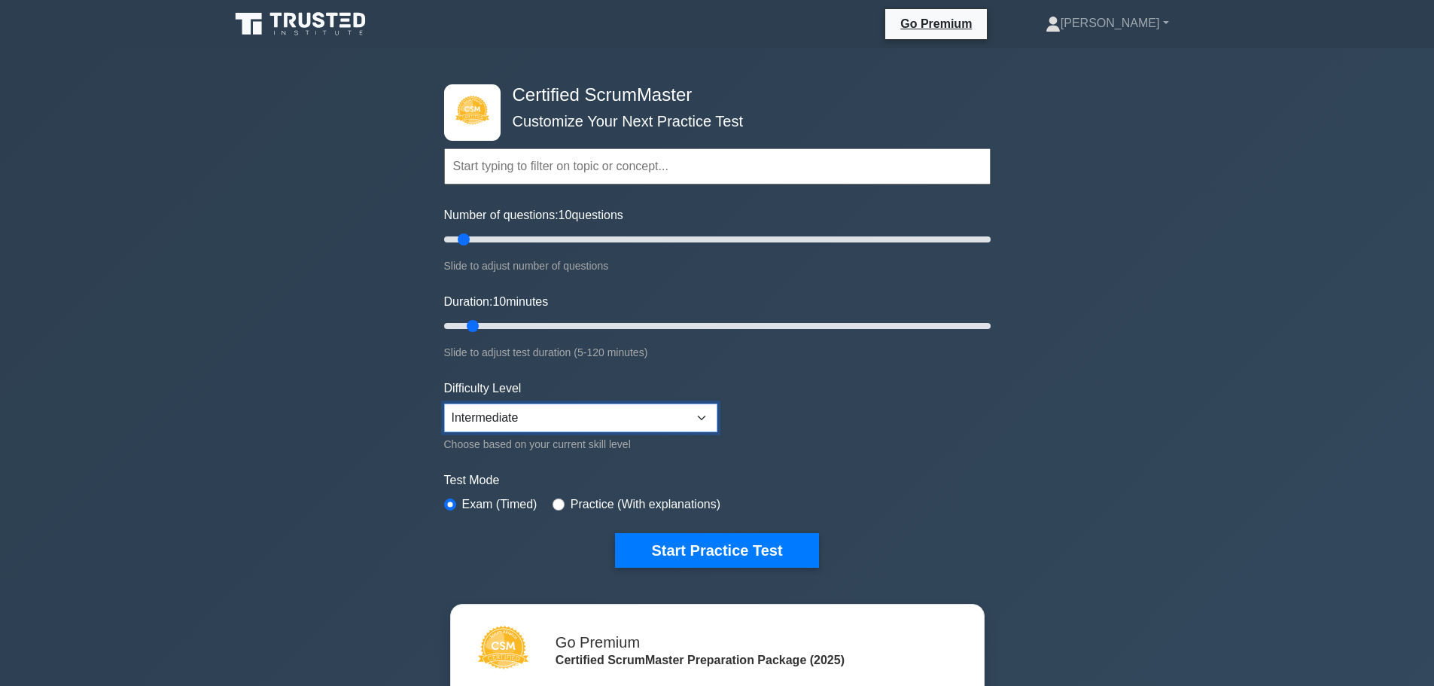
click at [573, 413] on select "Beginner Intermediate Expert" at bounding box center [580, 417] width 273 height 29
drag, startPoint x: 465, startPoint y: 236, endPoint x: 1175, endPoint y: 229, distance: 709.8
type input "200"
click at [990, 230] on input "Number of questions: 200 questions" at bounding box center [717, 239] width 546 height 18
drag, startPoint x: 477, startPoint y: 315, endPoint x: 467, endPoint y: 326, distance: 14.9
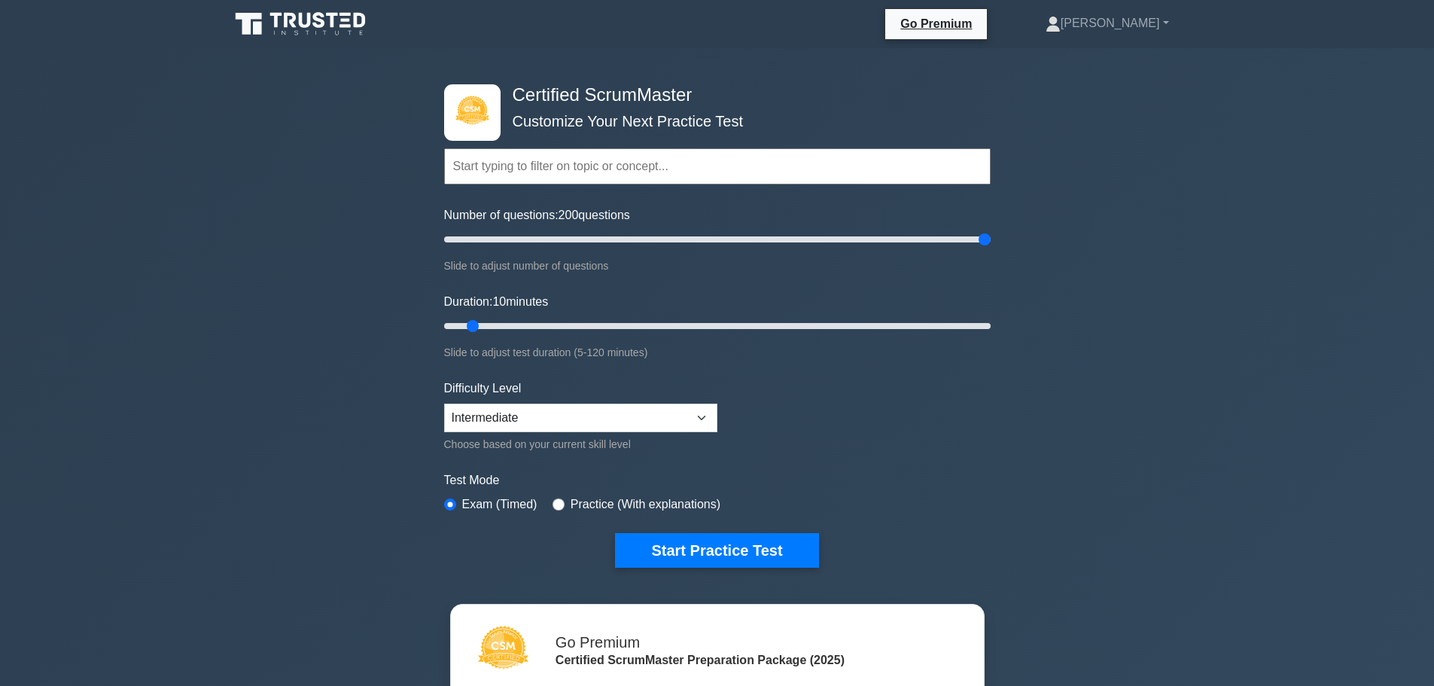
click at [558, 331] on div "Duration: 10 minutes Slide to adjust test duration (5-120 minutes)" at bounding box center [717, 327] width 546 height 68
drag, startPoint x: 479, startPoint y: 327, endPoint x: 710, endPoint y: 321, distance: 230.4
type input "60"
click at [710, 321] on input "Duration: 60 minutes" at bounding box center [717, 326] width 546 height 18
drag, startPoint x: 986, startPoint y: 242, endPoint x: 711, endPoint y: 263, distance: 275.5
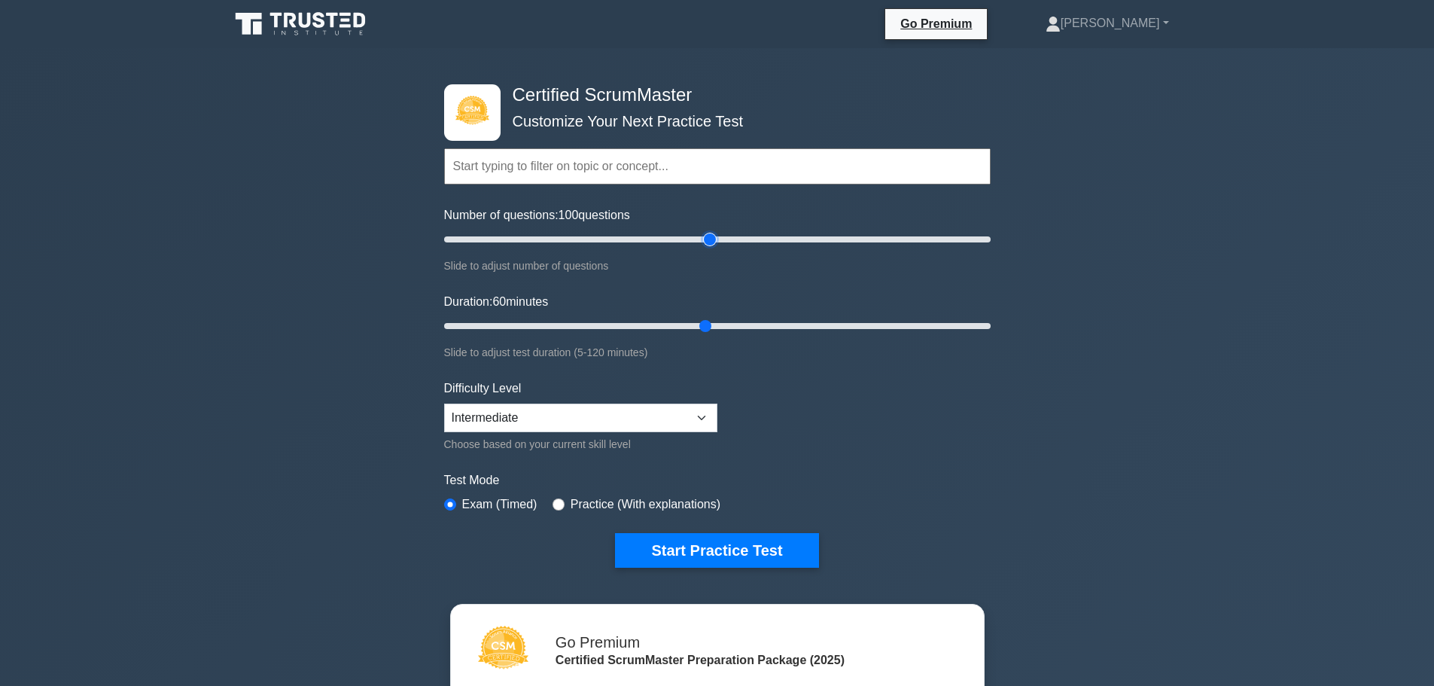
click at [711, 248] on input "Number of questions: 100 questions" at bounding box center [717, 239] width 546 height 18
click at [586, 420] on select "Beginner Intermediate Expert" at bounding box center [580, 417] width 273 height 29
drag, startPoint x: 709, startPoint y: 238, endPoint x: 470, endPoint y: 264, distance: 240.8
type input "10"
click at [470, 248] on input "Number of questions: 10 questions" at bounding box center [717, 239] width 546 height 18
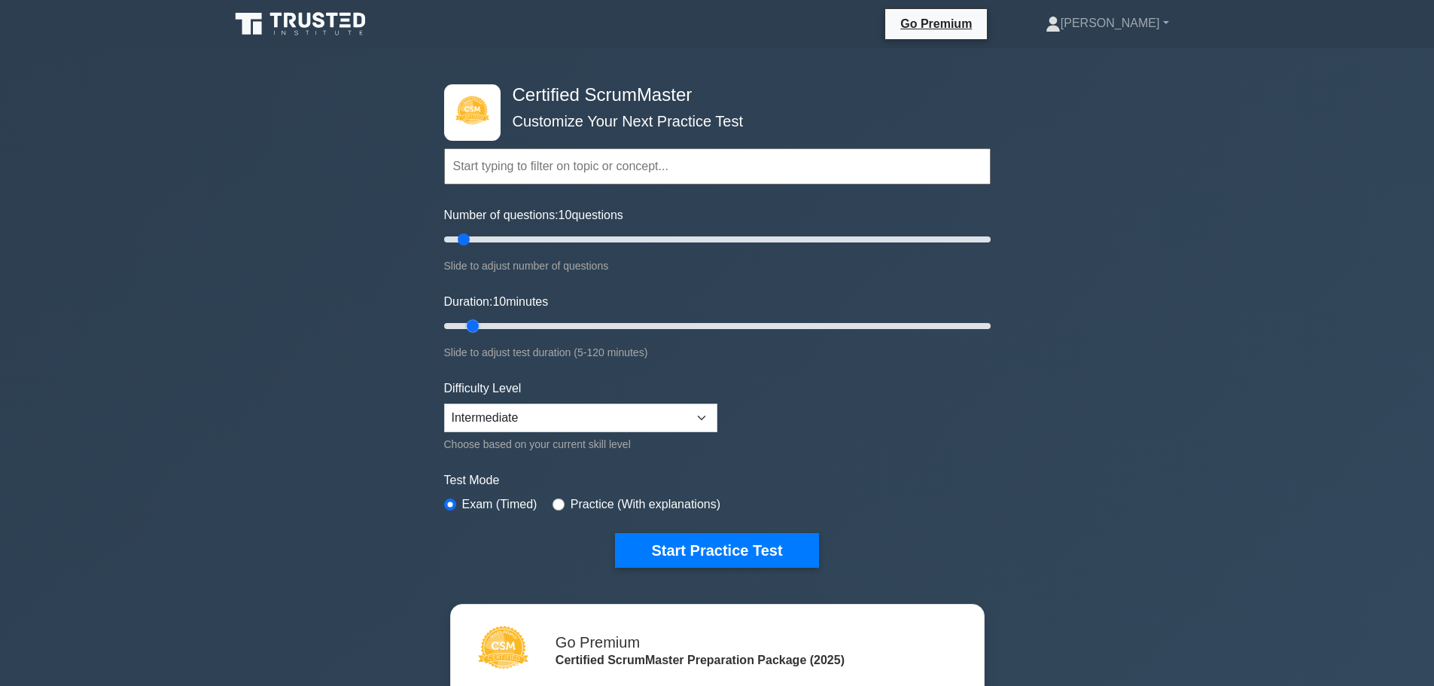
drag, startPoint x: 702, startPoint y: 321, endPoint x: 477, endPoint y: 324, distance: 225.1
type input "10"
click at [477, 324] on input "Duration: 10 minutes" at bounding box center [717, 326] width 546 height 18
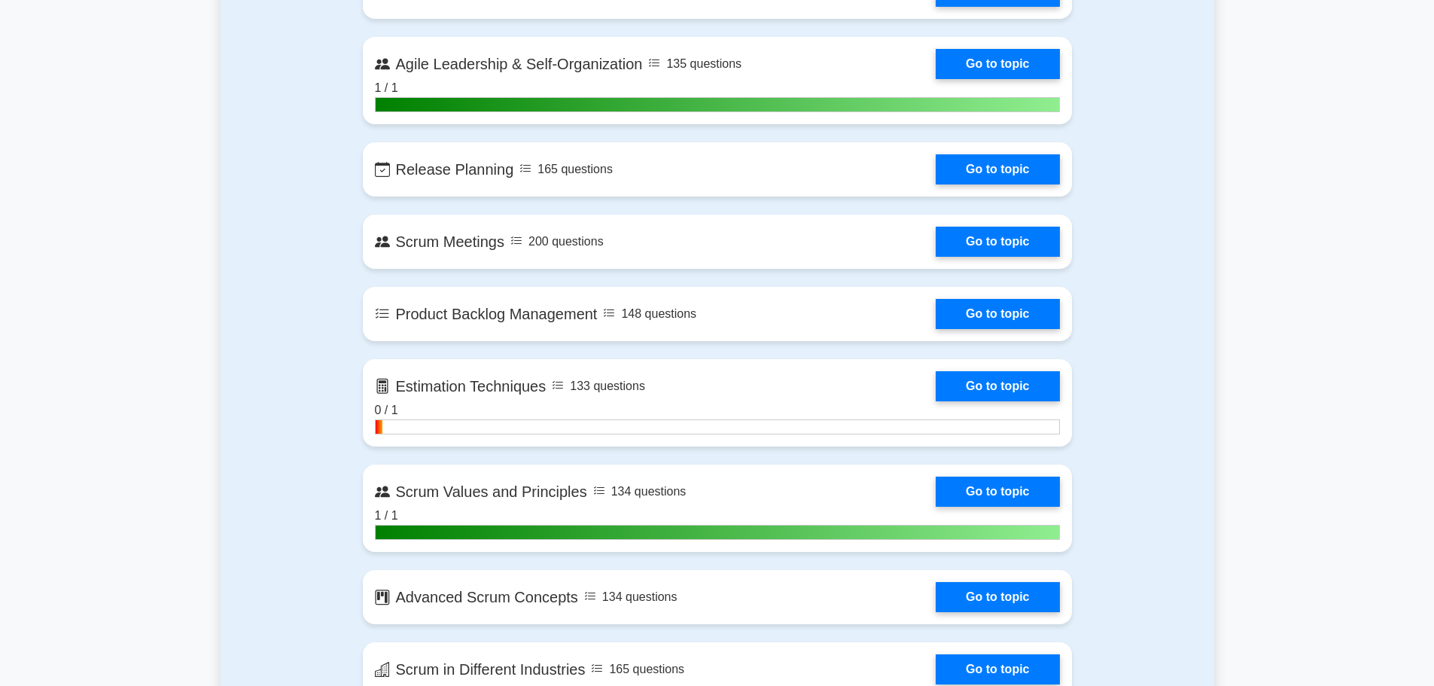
scroll to position [1355, 0]
